Goal: Obtain resource: Download file/media

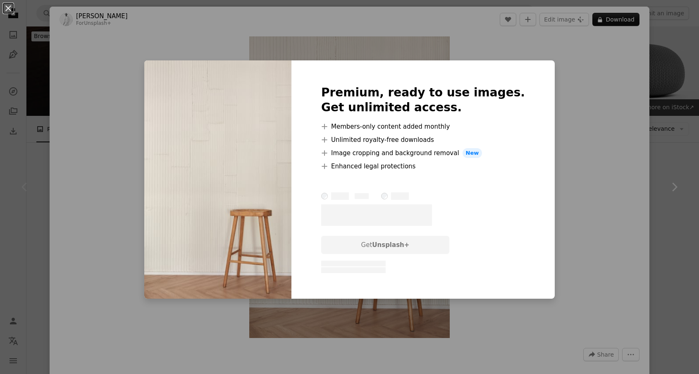
scroll to position [146, 0]
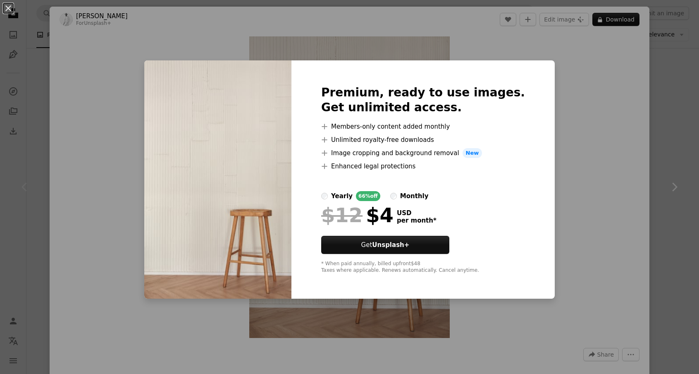
click at [586, 106] on div "An X shape Premium, ready to use images. Get unlimited access. A plus sign Memb…" at bounding box center [349, 187] width 699 height 374
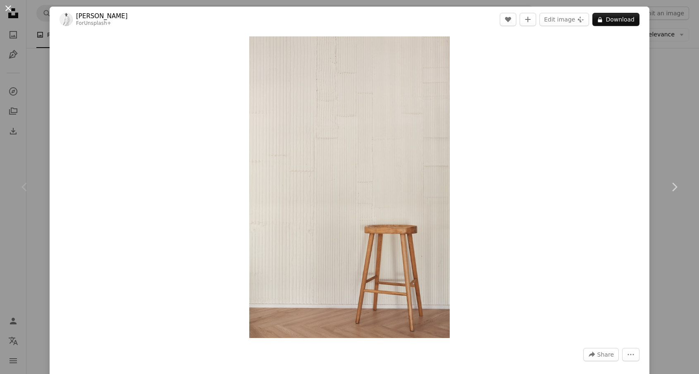
click at [13, 5] on button "An X shape" at bounding box center [8, 8] width 10 height 10
